Goal: Task Accomplishment & Management: Complete application form

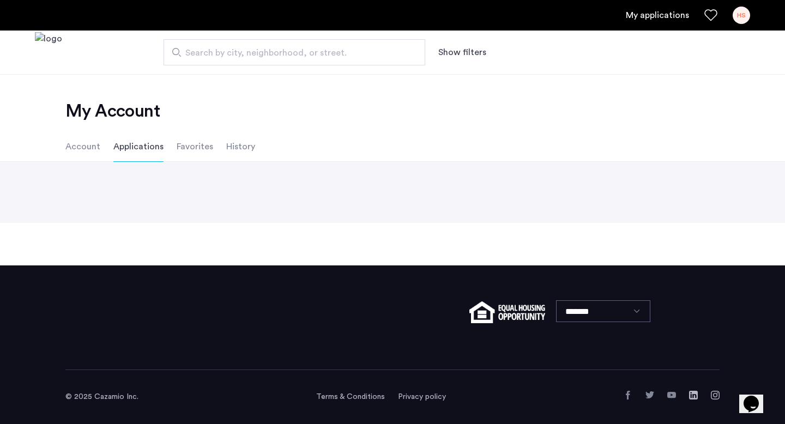
click at [659, 15] on link "My applications" at bounding box center [657, 15] width 63 height 13
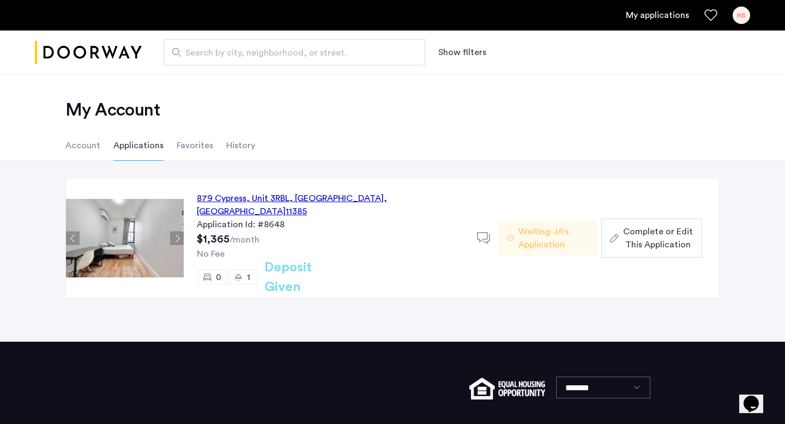
click at [643, 236] on span "Complete or Edit This Application" at bounding box center [658, 238] width 70 height 26
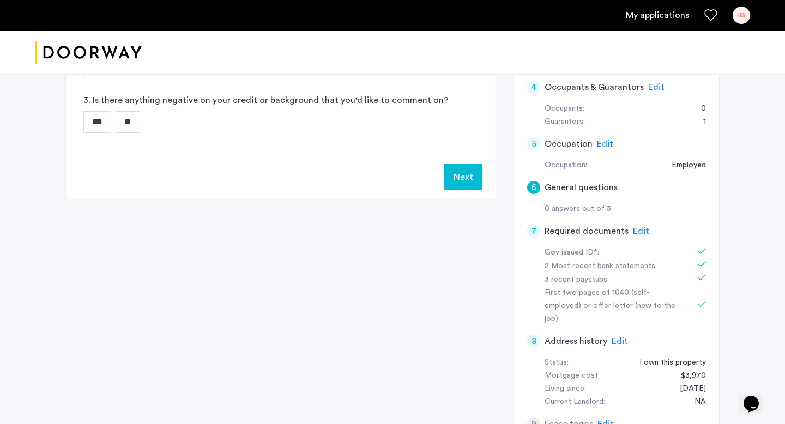
scroll to position [234, 0]
click at [467, 179] on button "Next" at bounding box center [463, 178] width 38 height 26
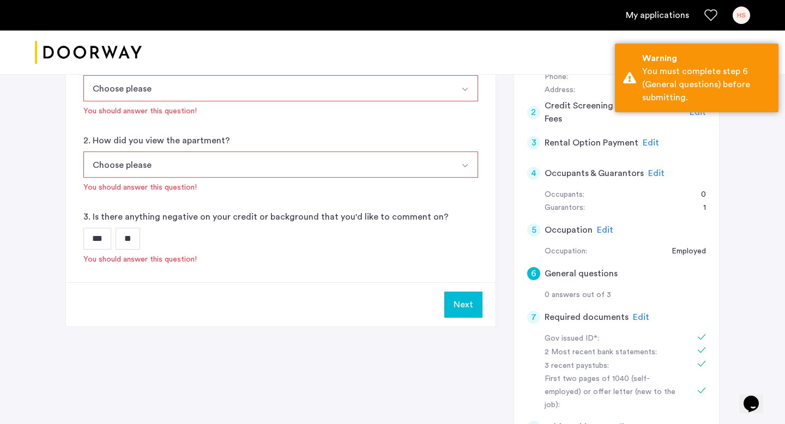
scroll to position [269, 0]
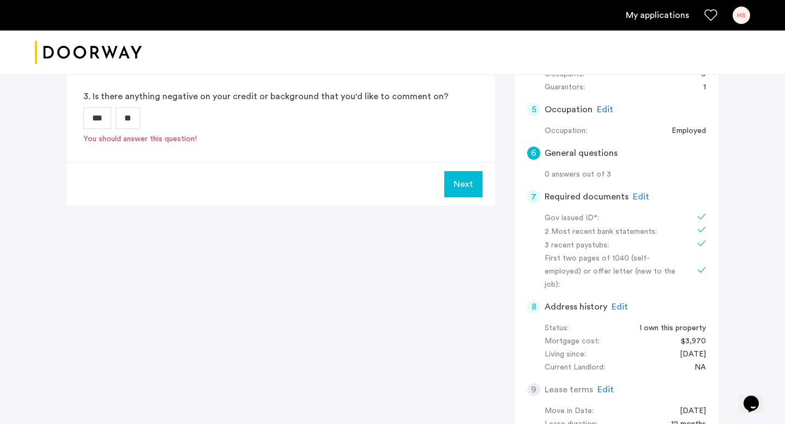
click at [466, 188] on button "Next" at bounding box center [463, 184] width 38 height 26
click at [464, 188] on button "Next" at bounding box center [463, 184] width 38 height 26
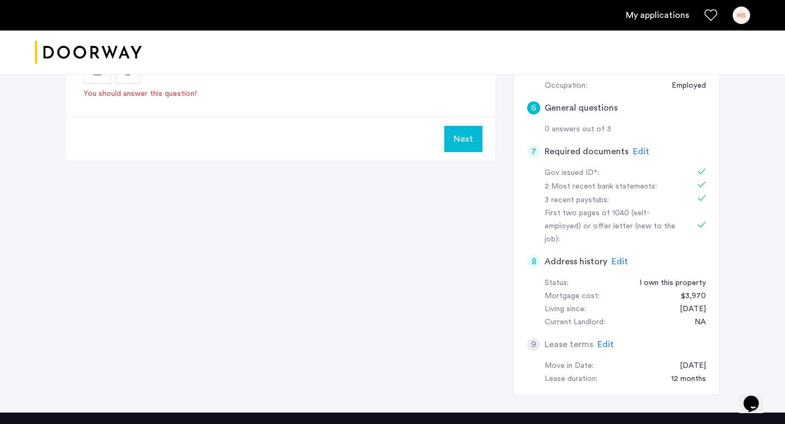
scroll to position [315, 0]
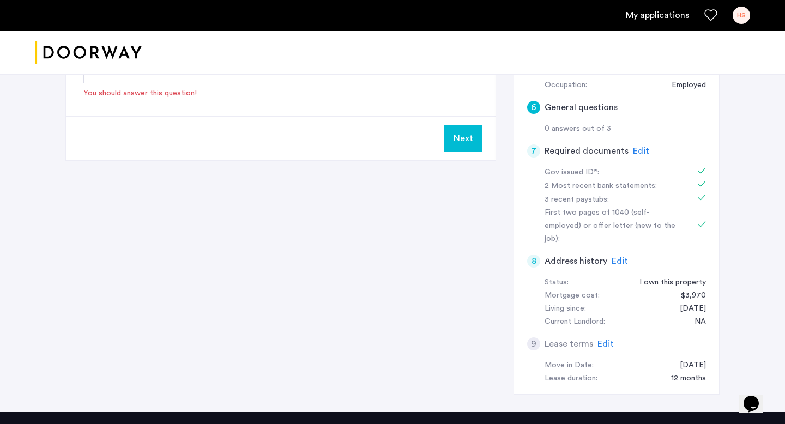
click at [641, 153] on span "Edit" at bounding box center [641, 151] width 16 height 9
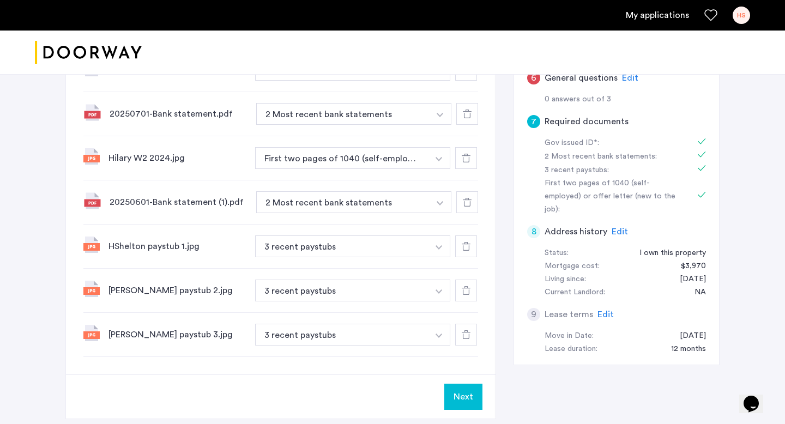
scroll to position [344, 0]
